Goal: Information Seeking & Learning: Learn about a topic

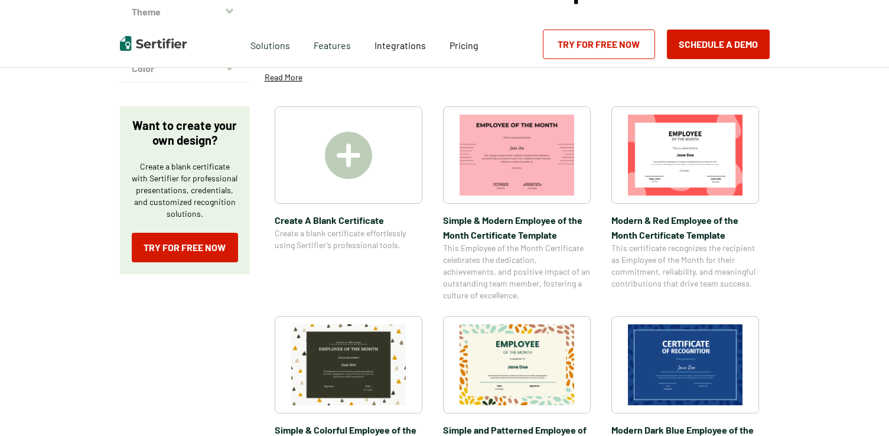
scroll to position [157, 0]
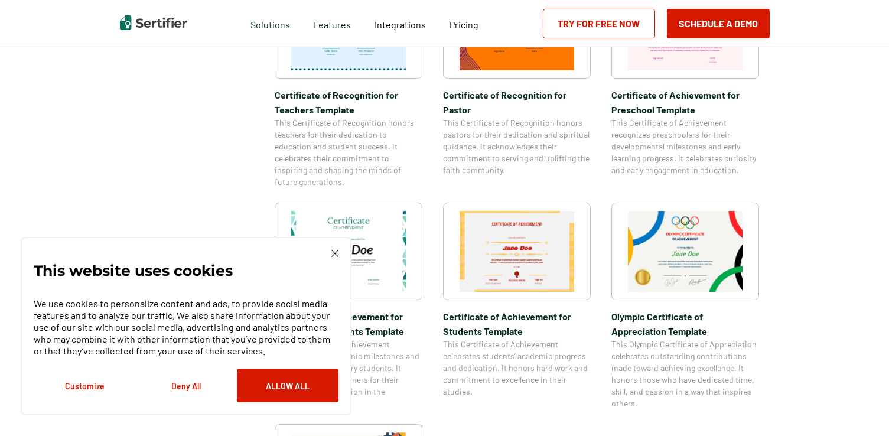
scroll to position [701, 0]
click at [334, 255] on img at bounding box center [334, 253] width 7 height 7
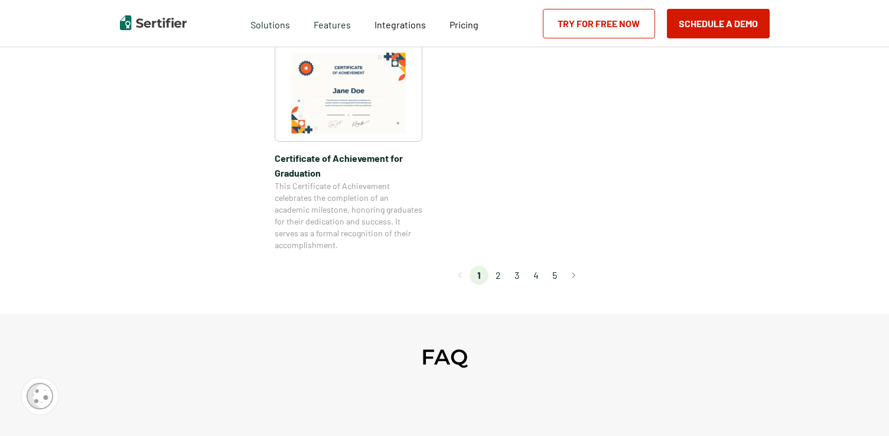
scroll to position [1081, 0]
click at [501, 274] on li "2" at bounding box center [498, 274] width 19 height 19
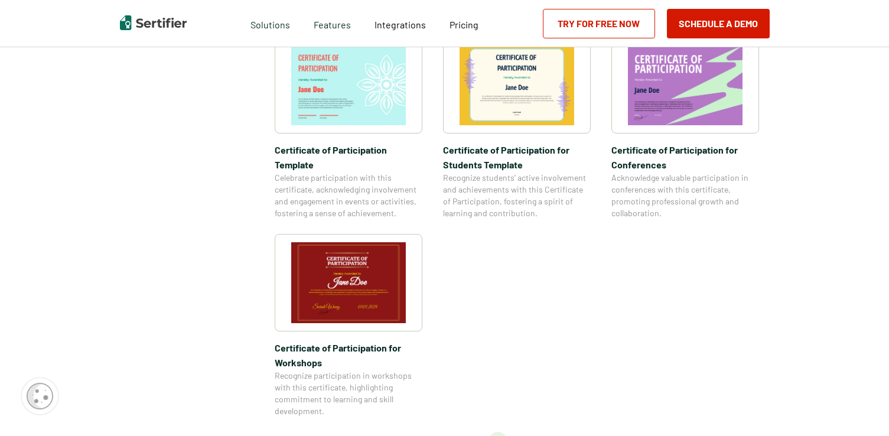
scroll to position [918, 0]
click at [519, 431] on li "3" at bounding box center [517, 440] width 19 height 19
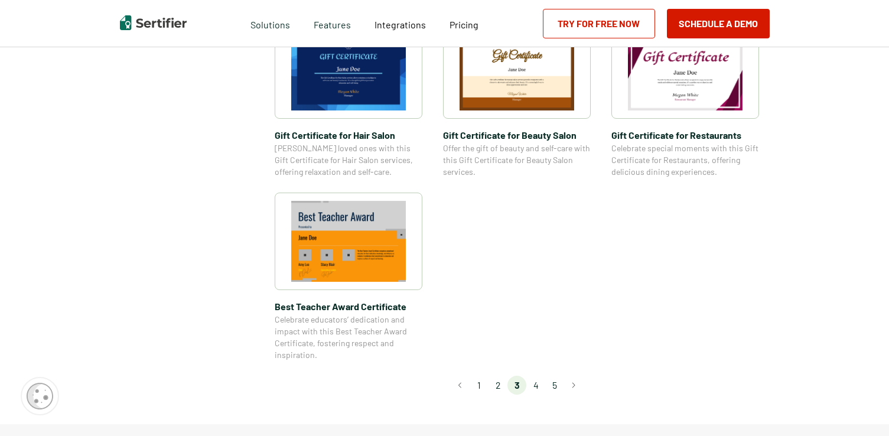
scroll to position [829, 0]
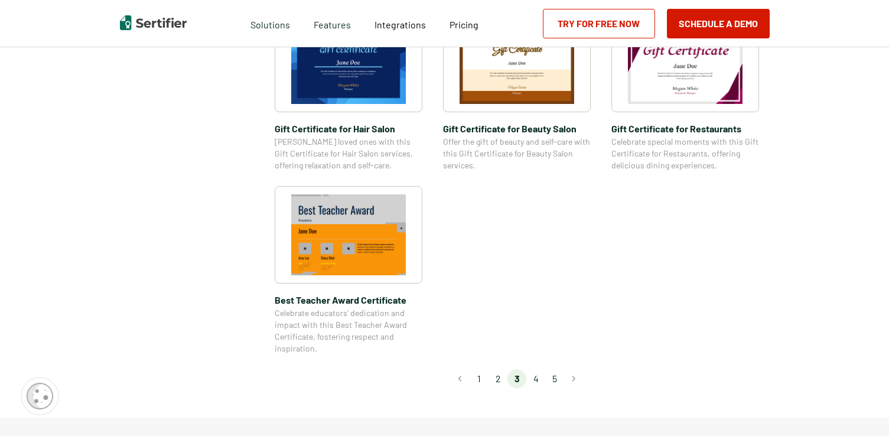
click at [555, 380] on li "5" at bounding box center [554, 378] width 19 height 19
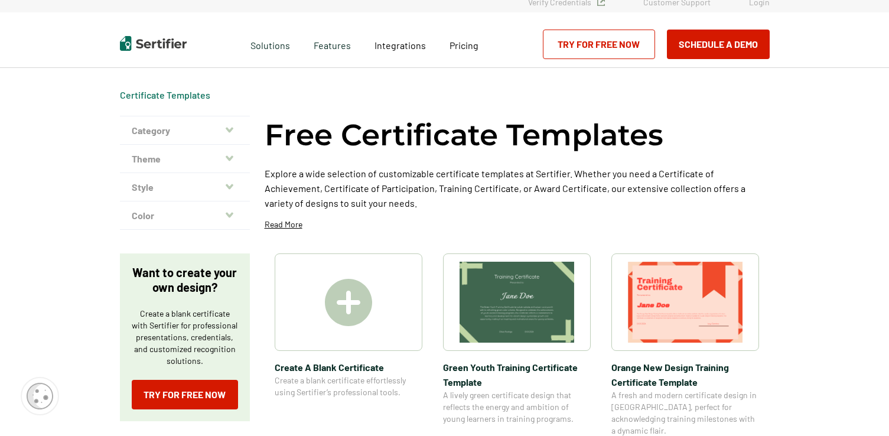
scroll to position [0, 0]
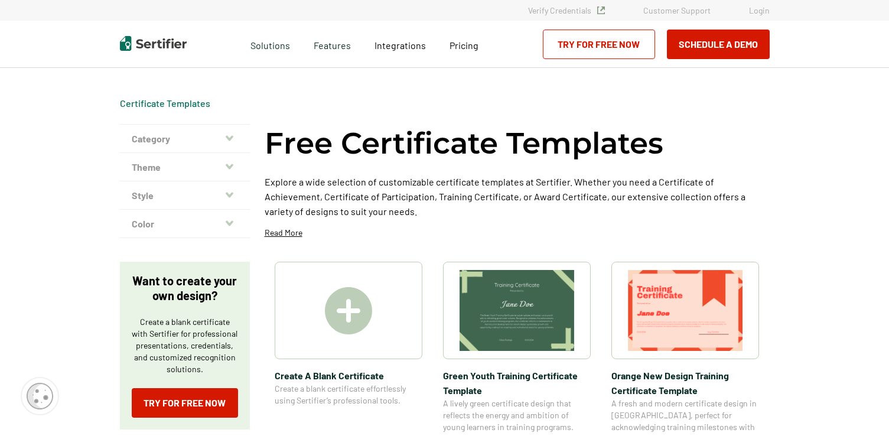
click at [357, 313] on img at bounding box center [348, 310] width 47 height 47
